Goal: Task Accomplishment & Management: Use online tool/utility

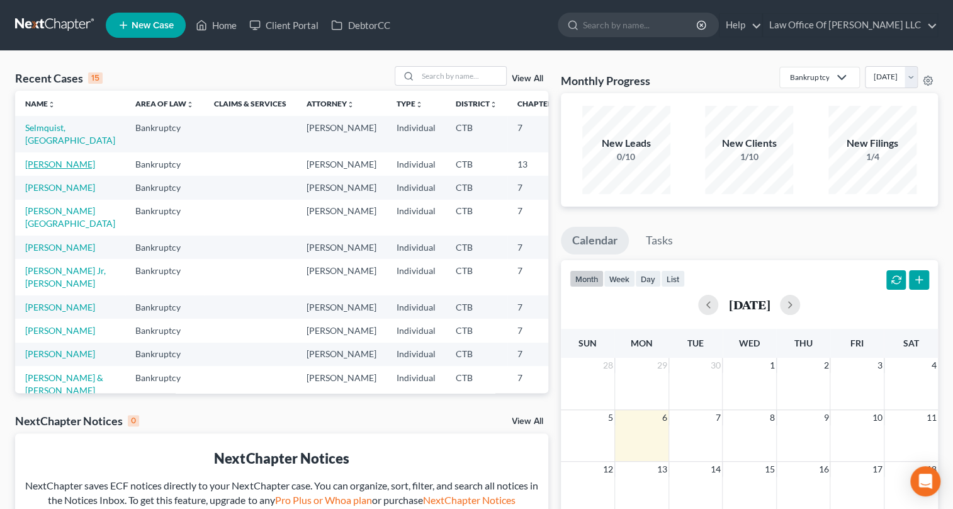
click at [31, 169] on link "[PERSON_NAME]" at bounding box center [60, 164] width 70 height 11
select select "6"
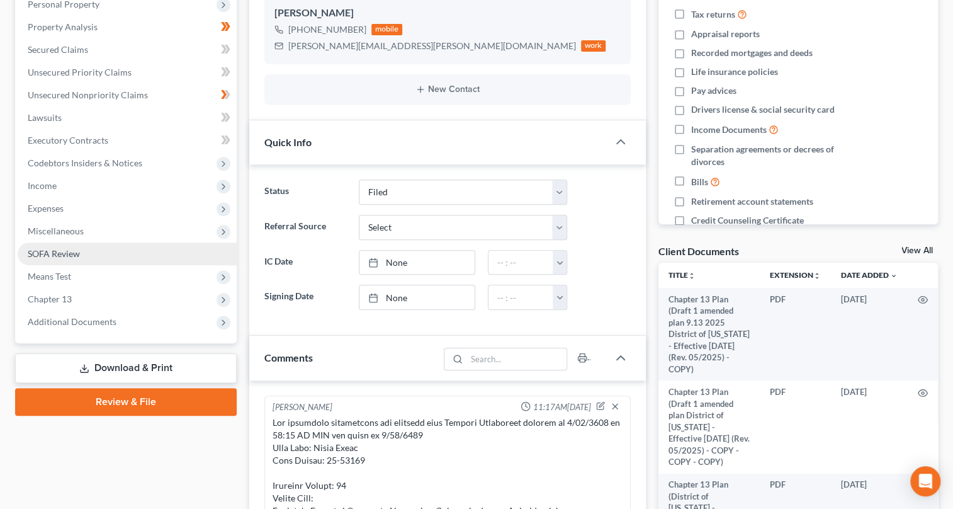
scroll to position [819, 0]
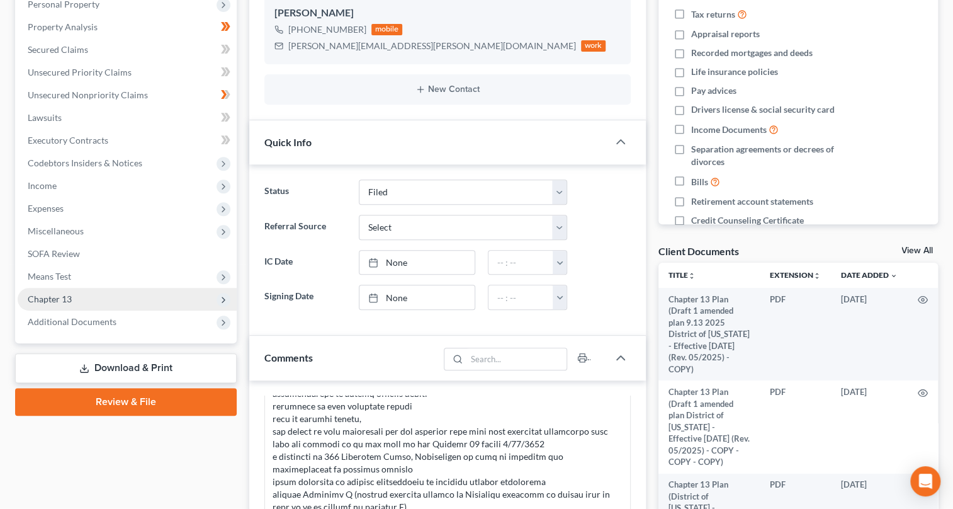
click at [223, 295] on icon at bounding box center [224, 300] width 10 height 10
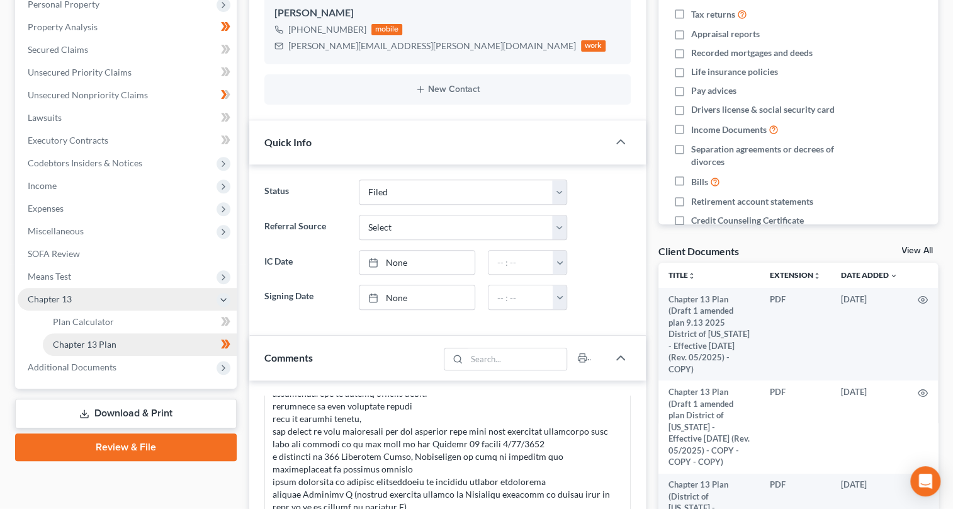
click at [141, 346] on link "Chapter 13 Plan" at bounding box center [140, 344] width 194 height 23
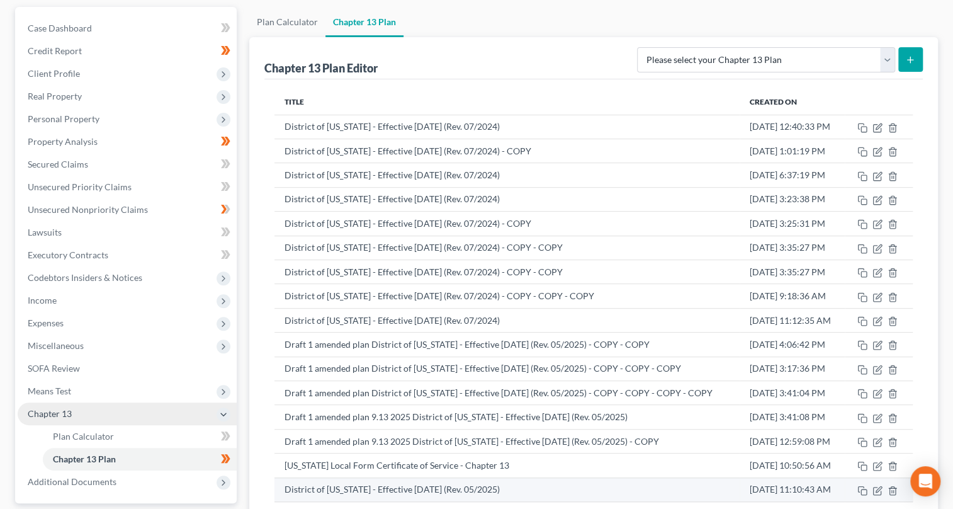
scroll to position [290, 0]
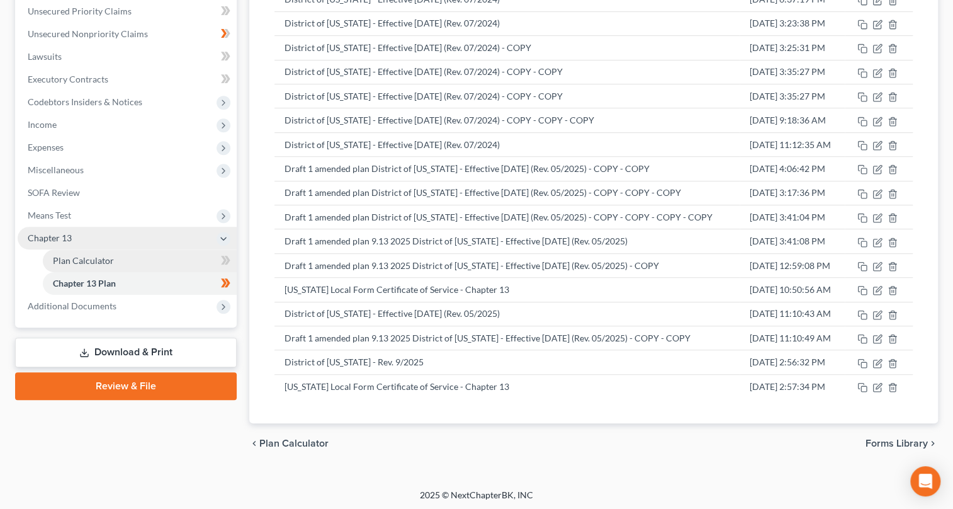
click at [65, 256] on span "Plan Calculator" at bounding box center [83, 260] width 61 height 11
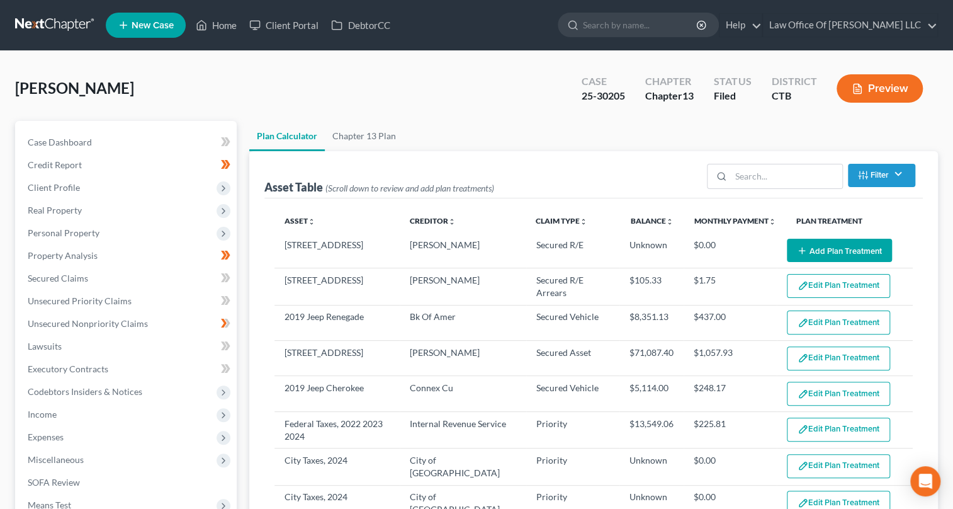
scroll to position [381, 0]
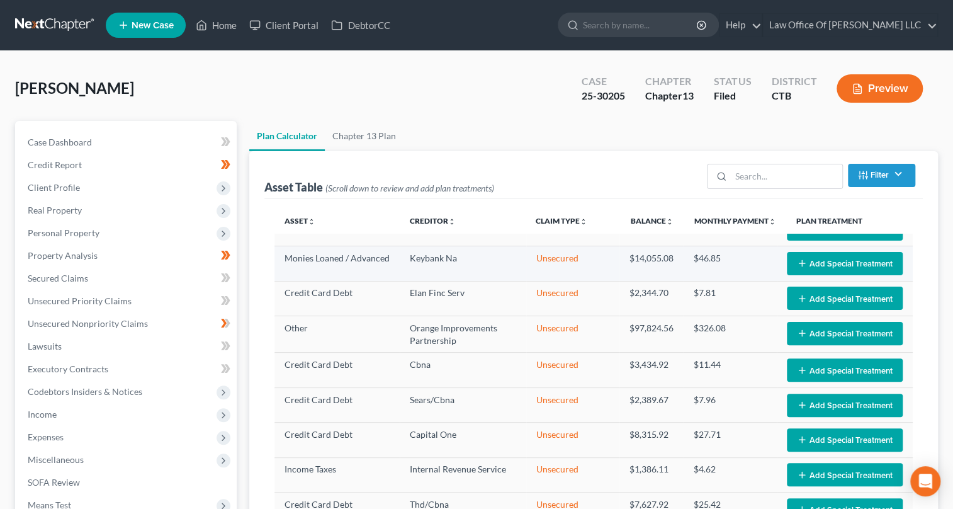
select select "59"
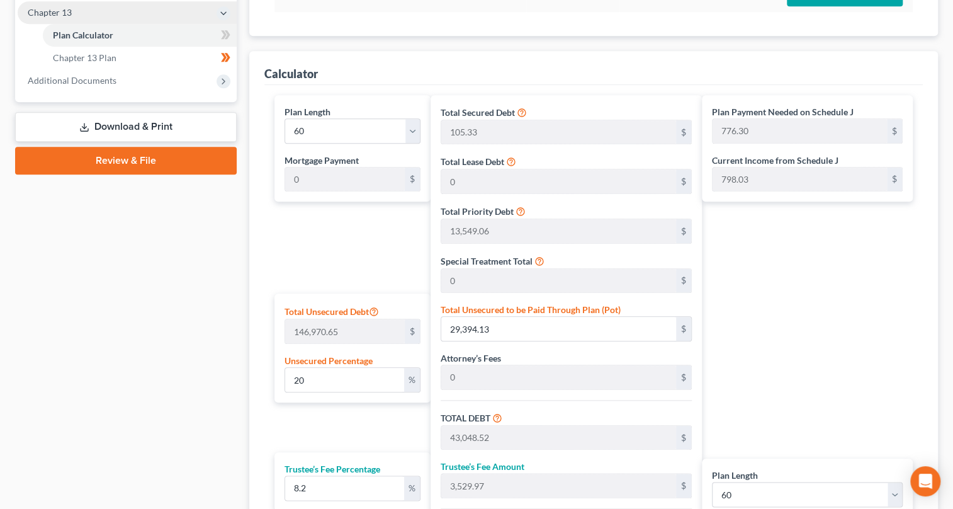
scroll to position [630, 0]
